Goal: Transaction & Acquisition: Purchase product/service

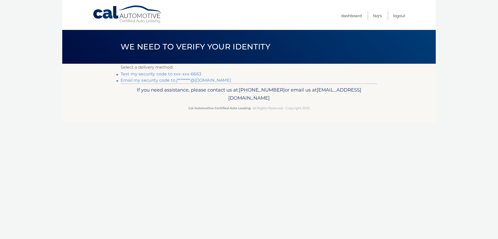
click at [181, 73] on link "Text my security code to xxx-xxx-6663" at bounding box center [161, 73] width 81 height 5
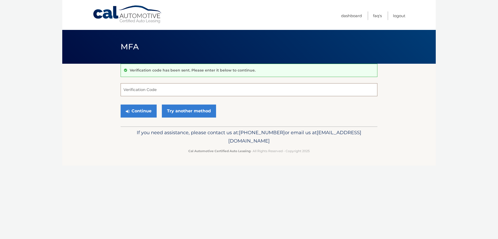
click at [219, 90] on input "Verification Code" at bounding box center [249, 89] width 257 height 13
type input "373309"
click at [144, 109] on button "Continue" at bounding box center [139, 110] width 36 height 13
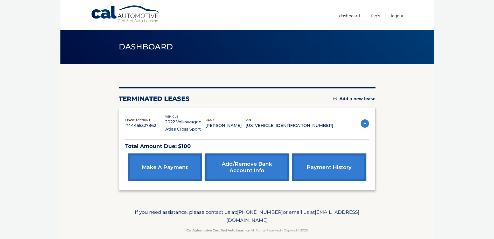
click at [185, 168] on link "make a payment" at bounding box center [165, 167] width 74 height 28
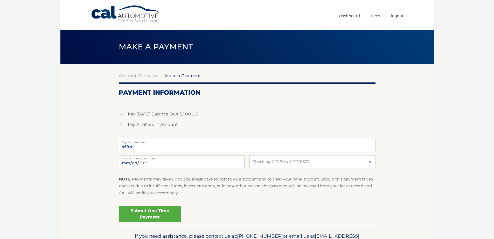
select select "OWFmNzliNzEtMGExMC00NGVlLWEzN2ItNTJlZjk1NzE5YzU5"
click at [6, 238] on html "Cal Automotive Menu Dashboard FAQ's Logout" at bounding box center [247, 119] width 494 height 239
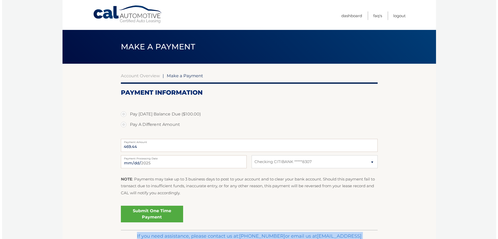
scroll to position [30, 0]
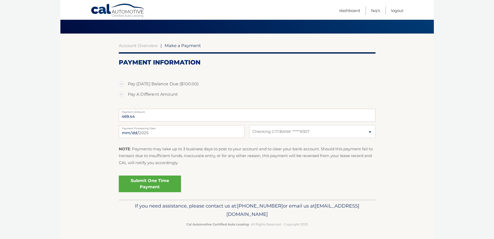
click at [123, 94] on label "Pay A Different Amount" at bounding box center [247, 94] width 257 height 10
click at [123, 94] on input "Pay A Different Amount" at bounding box center [123, 93] width 5 height 8
radio input "true"
type input "25"
click at [128, 132] on input "2025-08-19" at bounding box center [182, 131] width 126 height 13
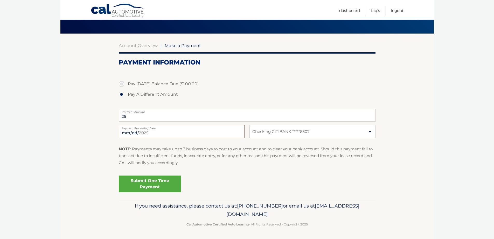
type input "2025-08-25"
click at [139, 183] on link "Submit One Time Payment" at bounding box center [150, 183] width 62 height 17
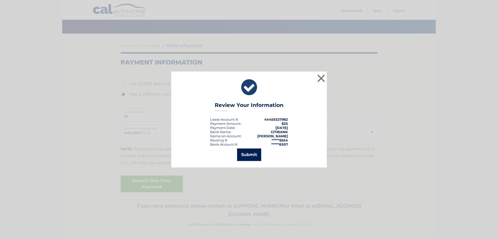
click at [249, 153] on button "Submit" at bounding box center [249, 154] width 24 height 12
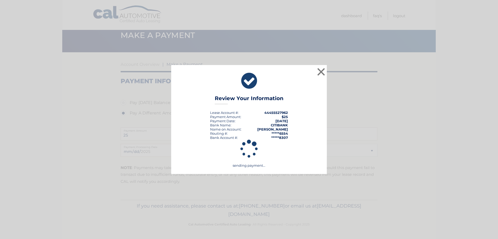
scroll to position [11, 0]
